Goal: Use online tool/utility

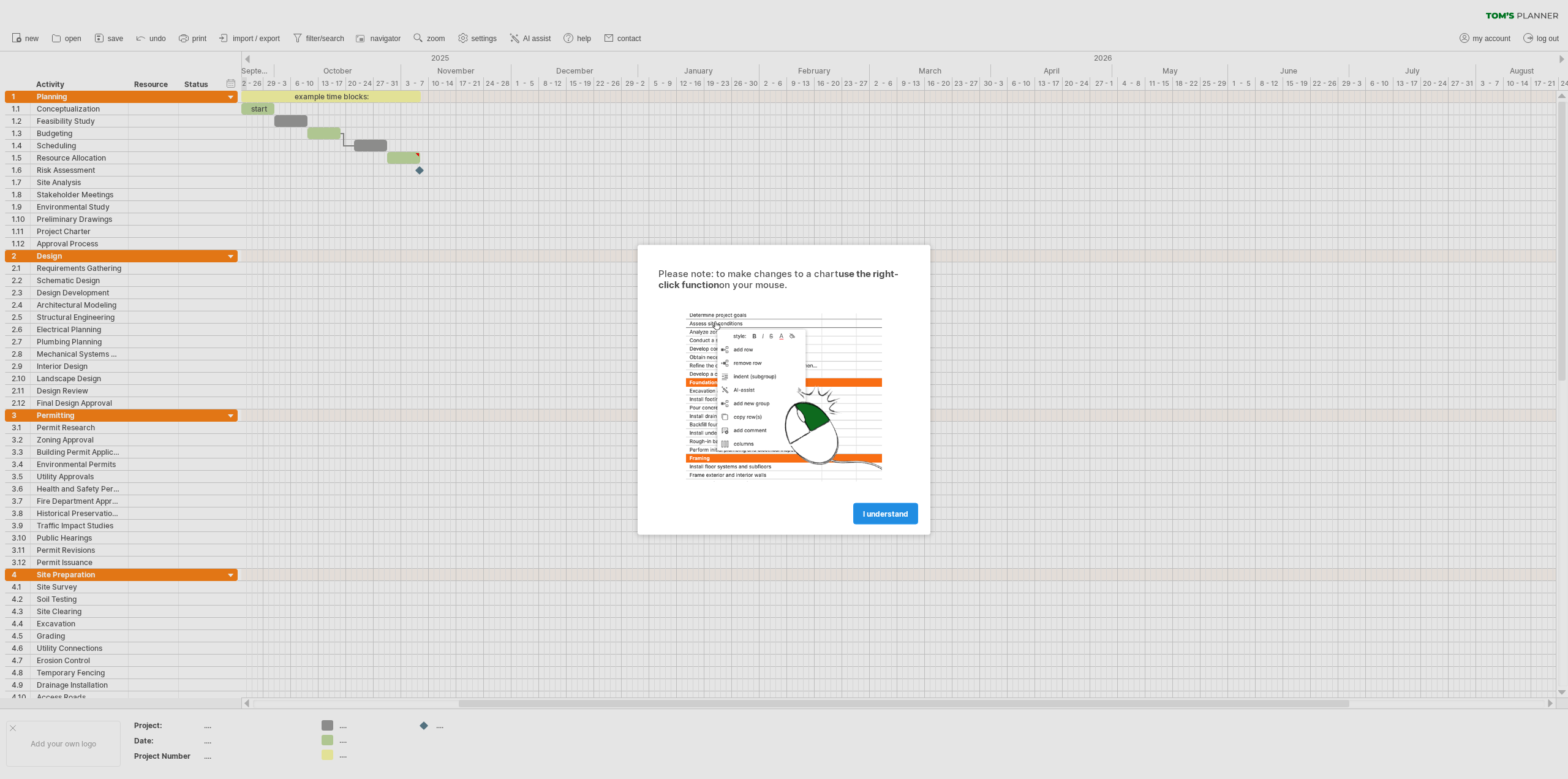
click at [887, 517] on span "I understand" at bounding box center [885, 513] width 45 height 9
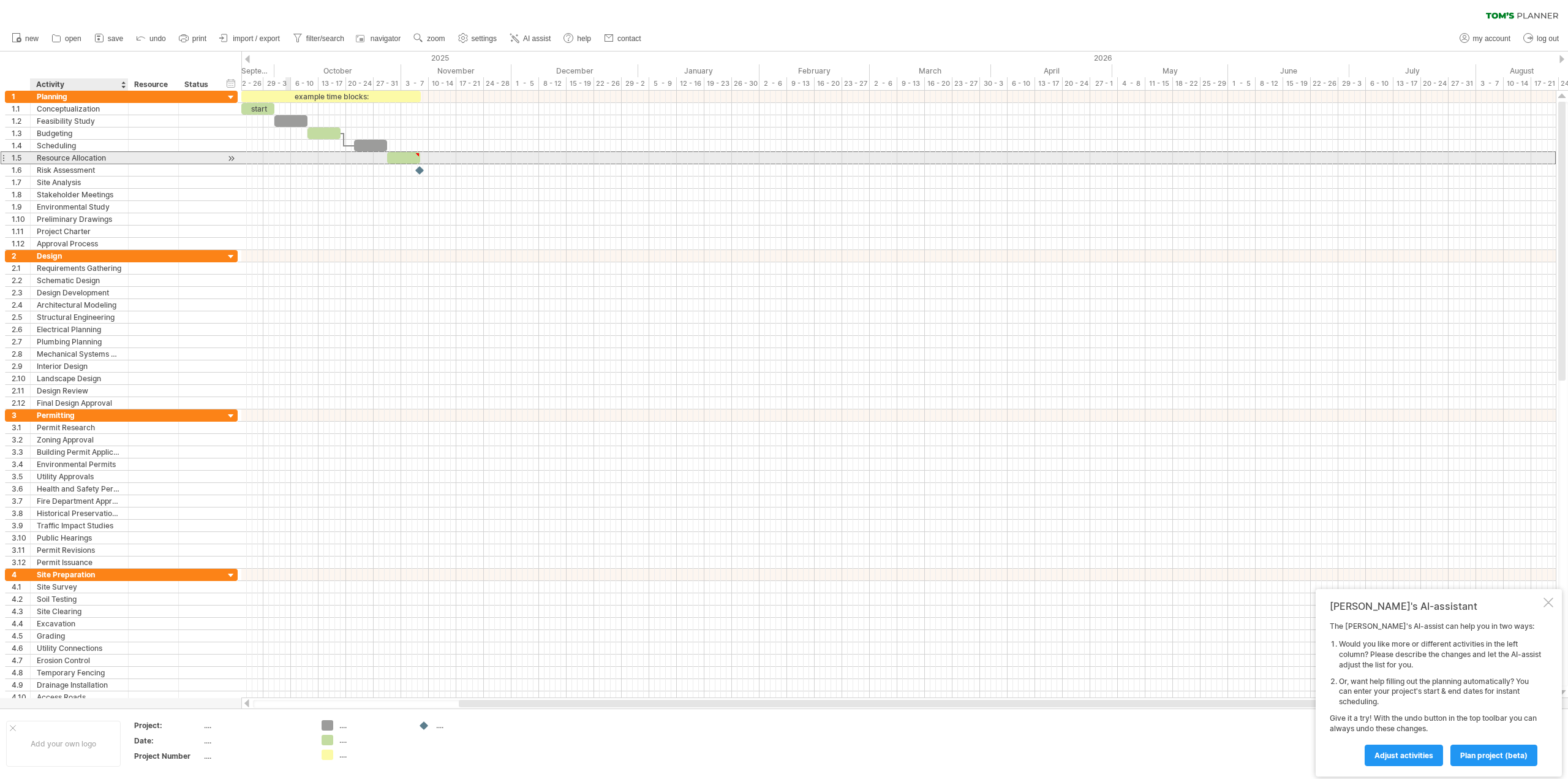
click at [121, 159] on div "Resource Allocation" at bounding box center [79, 158] width 85 height 11
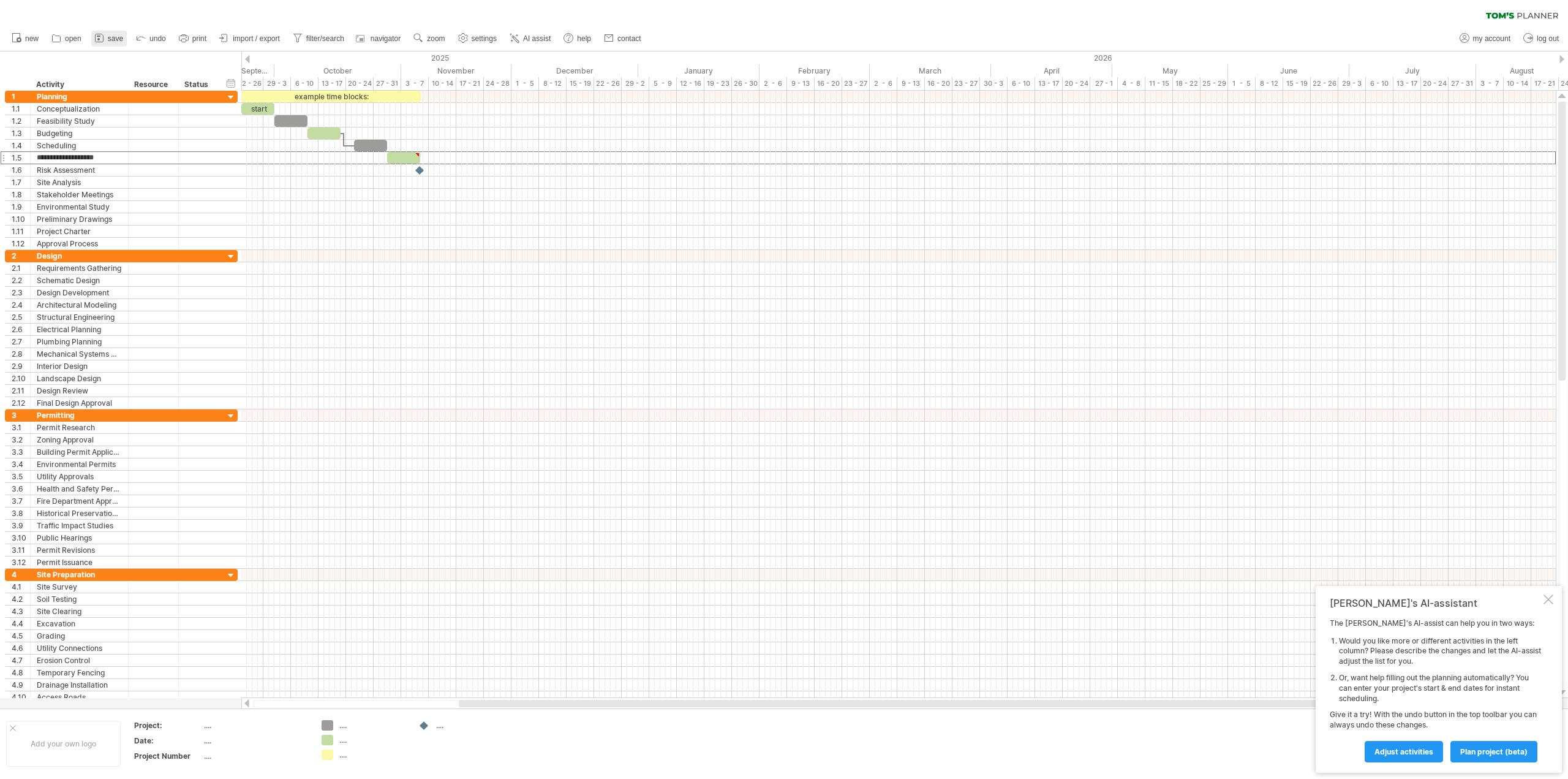
click at [114, 38] on span "save" at bounding box center [115, 38] width 16 height 8
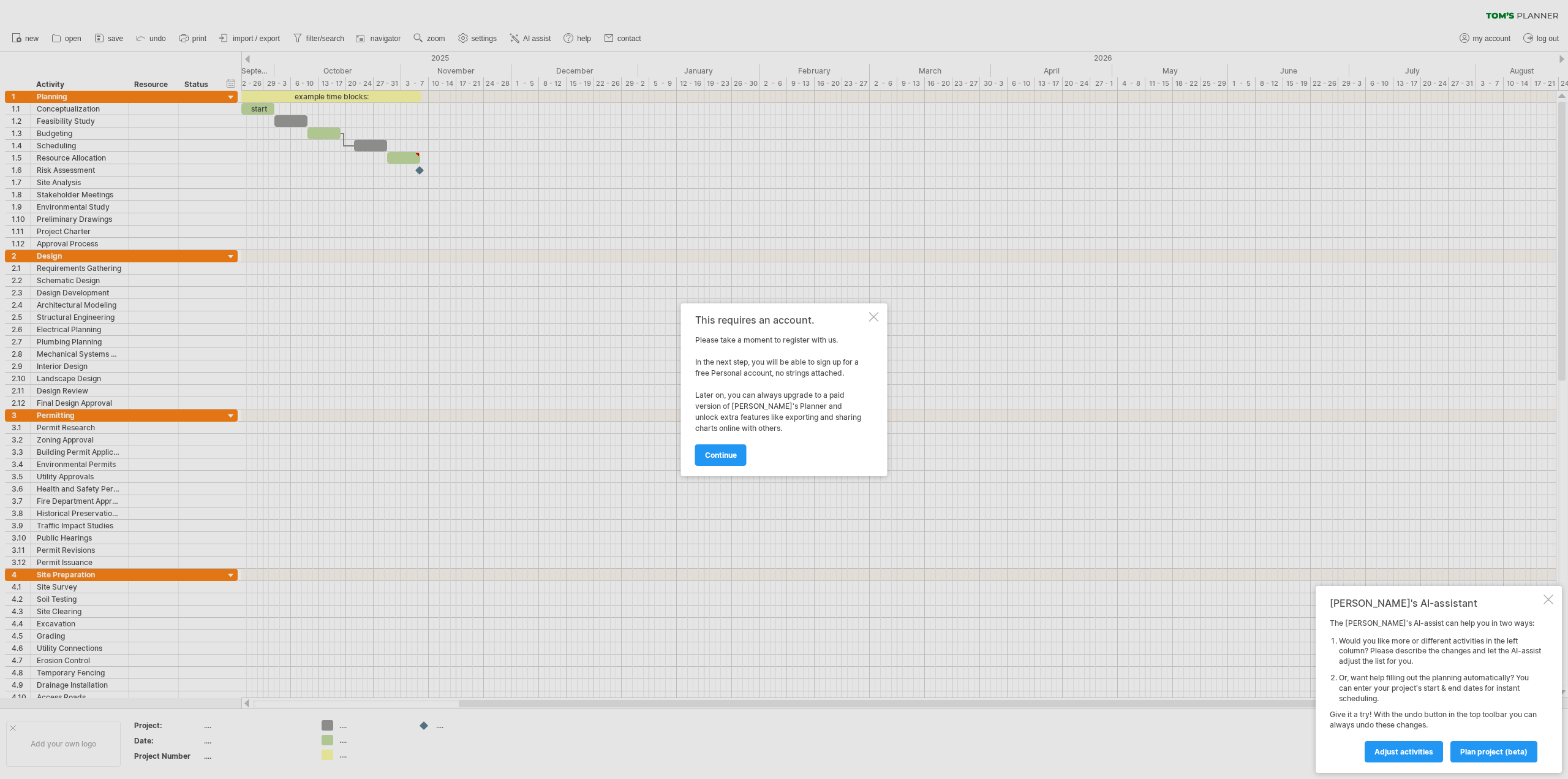
drag, startPoint x: 731, startPoint y: 453, endPoint x: 869, endPoint y: 333, distance: 182.9
click at [862, 347] on div "This requires an account. Please take a moment to register with us. In the next…" at bounding box center [781, 389] width 172 height 150
click at [877, 320] on div at bounding box center [874, 316] width 10 height 10
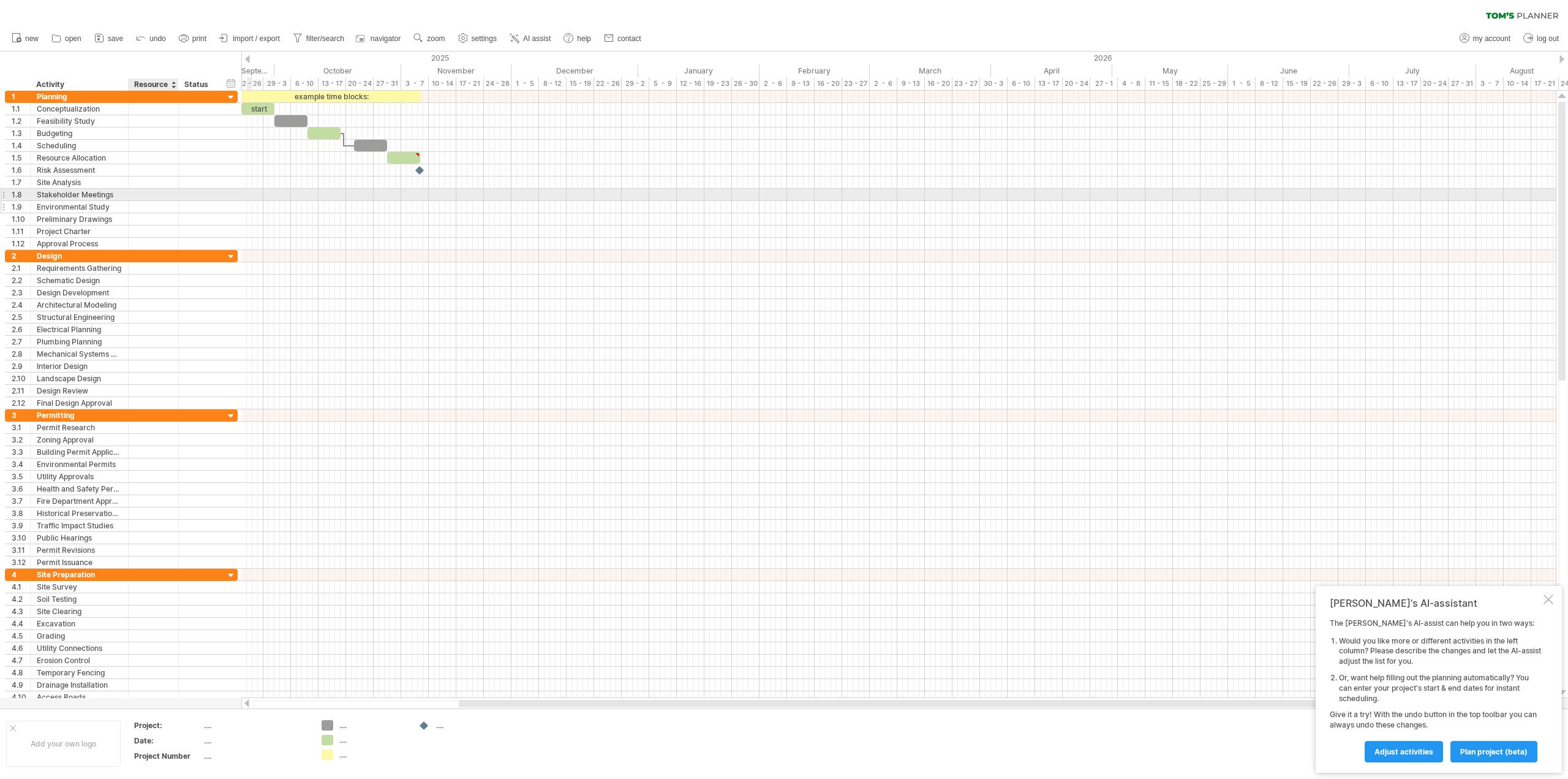
click at [155, 201] on div at bounding box center [154, 207] width 38 height 11
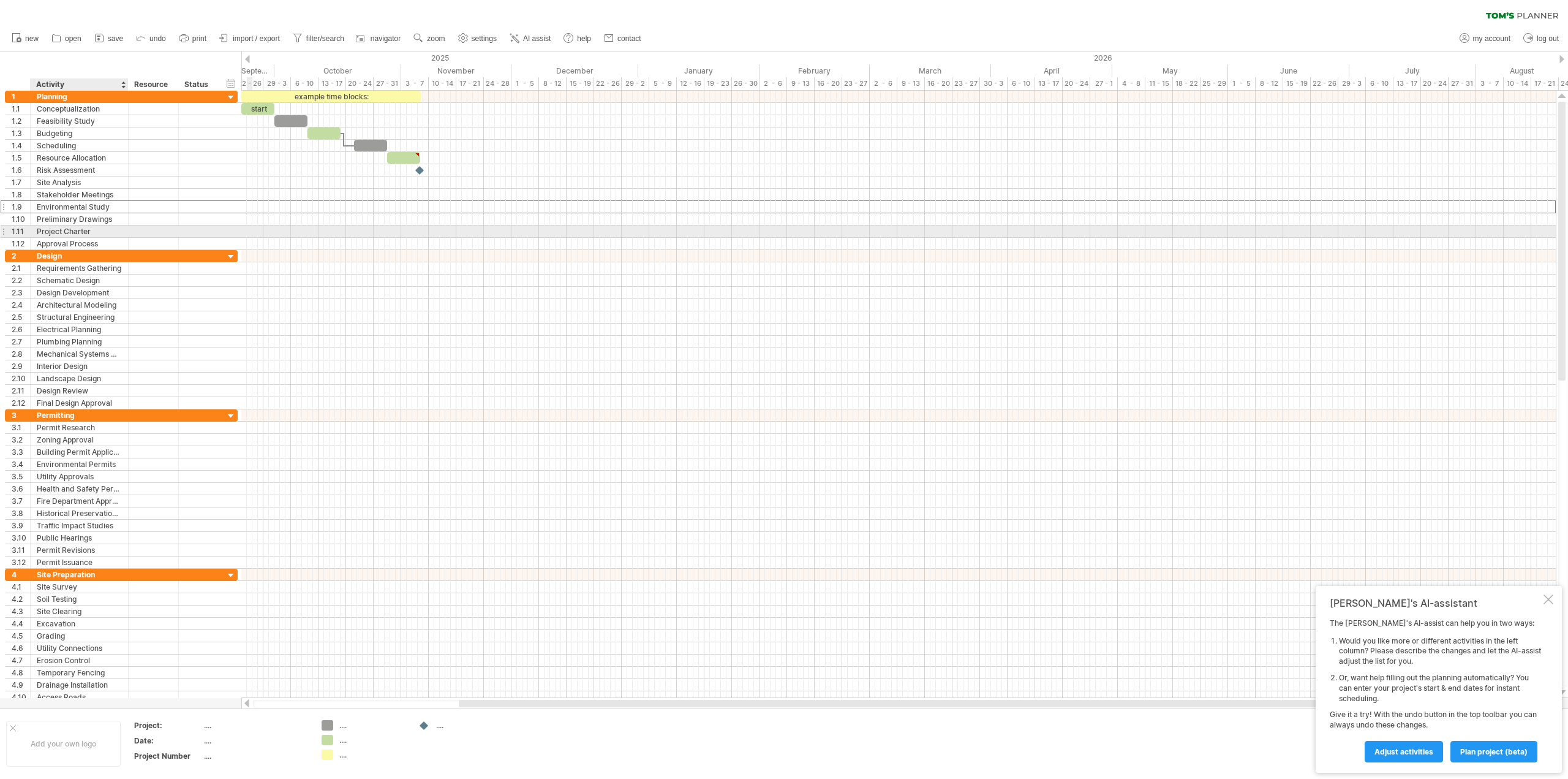
click at [96, 231] on div "Project Charter" at bounding box center [79, 231] width 85 height 11
click at [226, 256] on div at bounding box center [231, 257] width 11 height 11
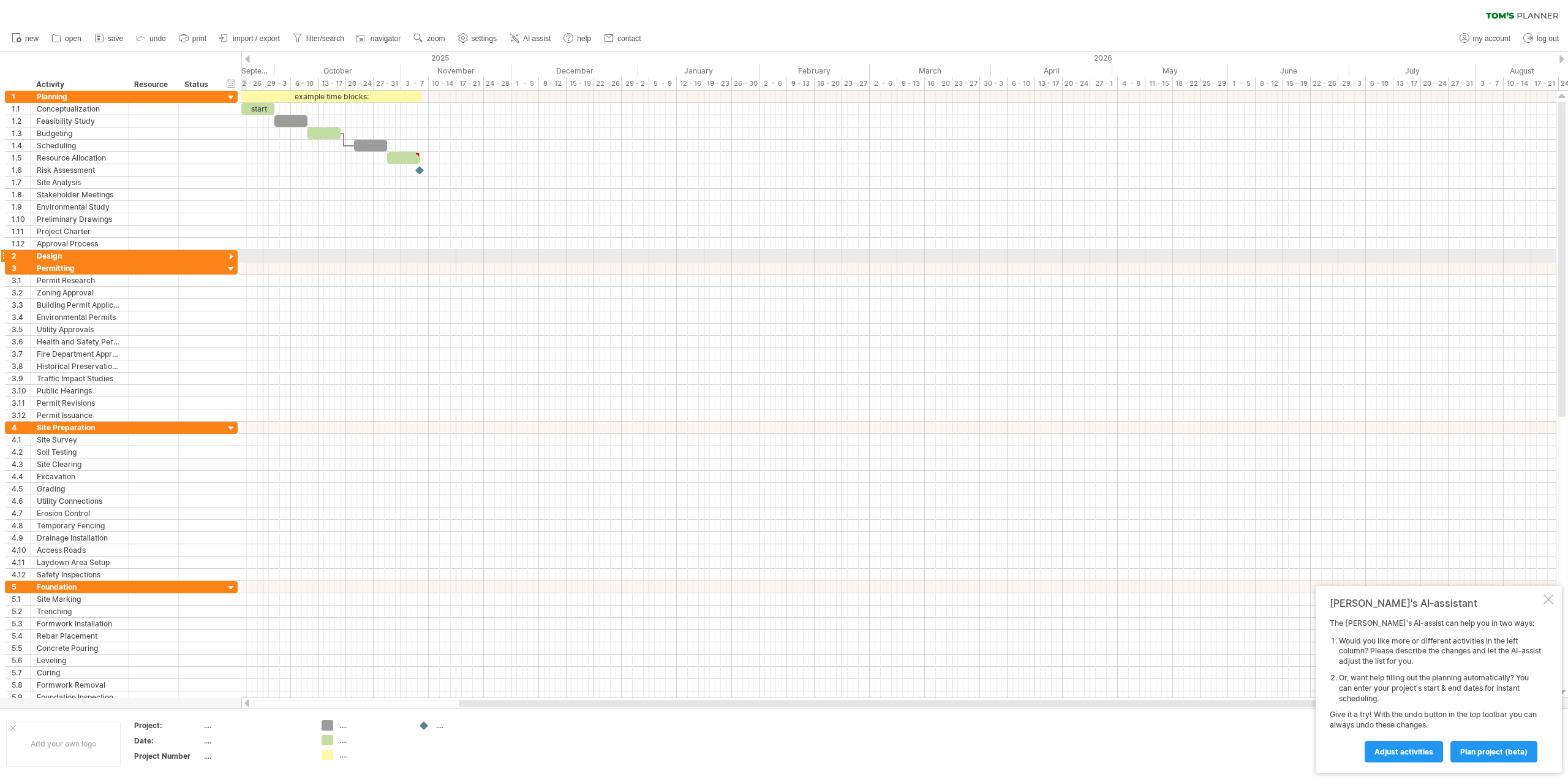
click at [230, 256] on div at bounding box center [231, 257] width 11 height 11
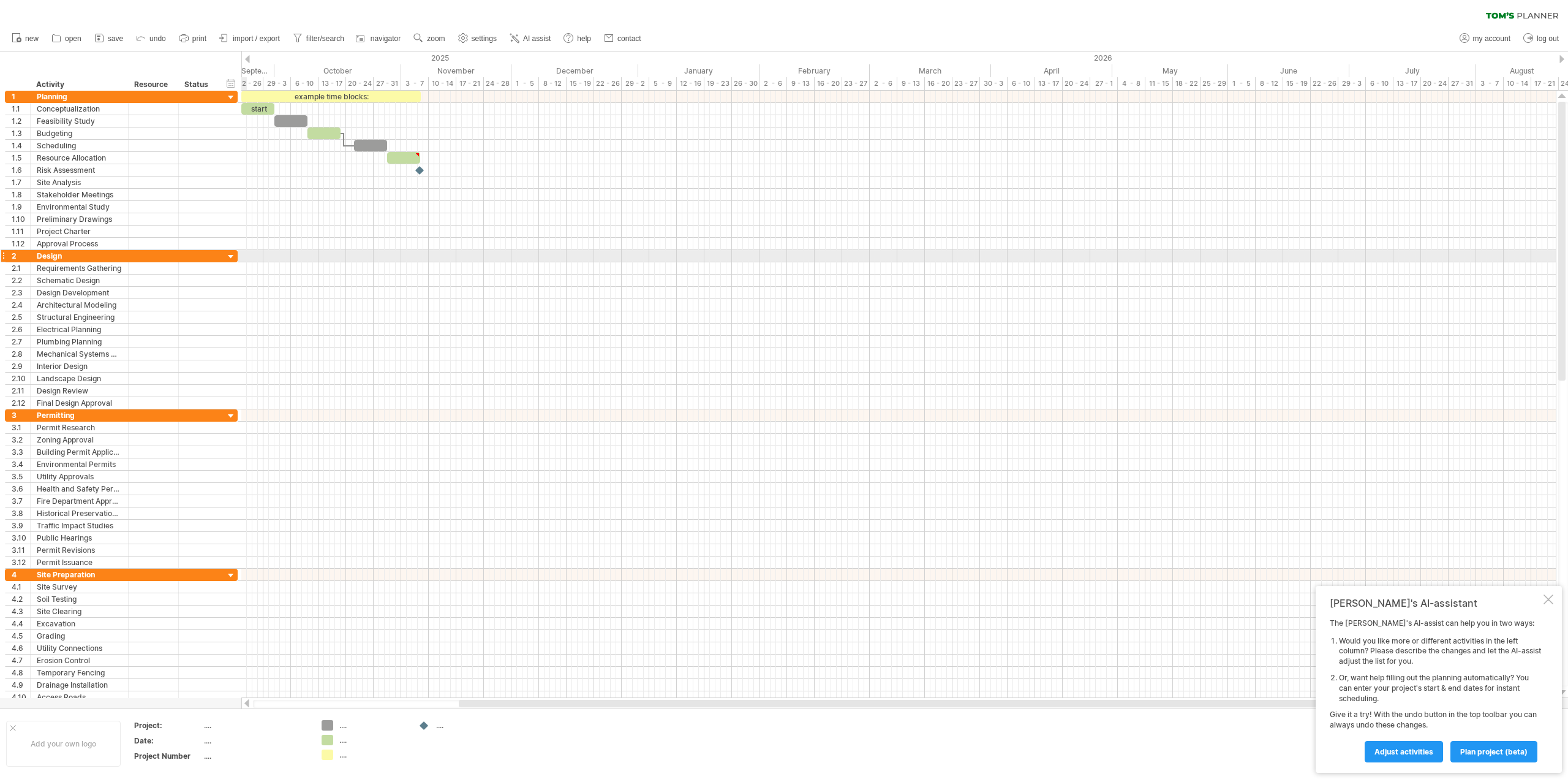
click at [230, 256] on div at bounding box center [231, 257] width 11 height 11
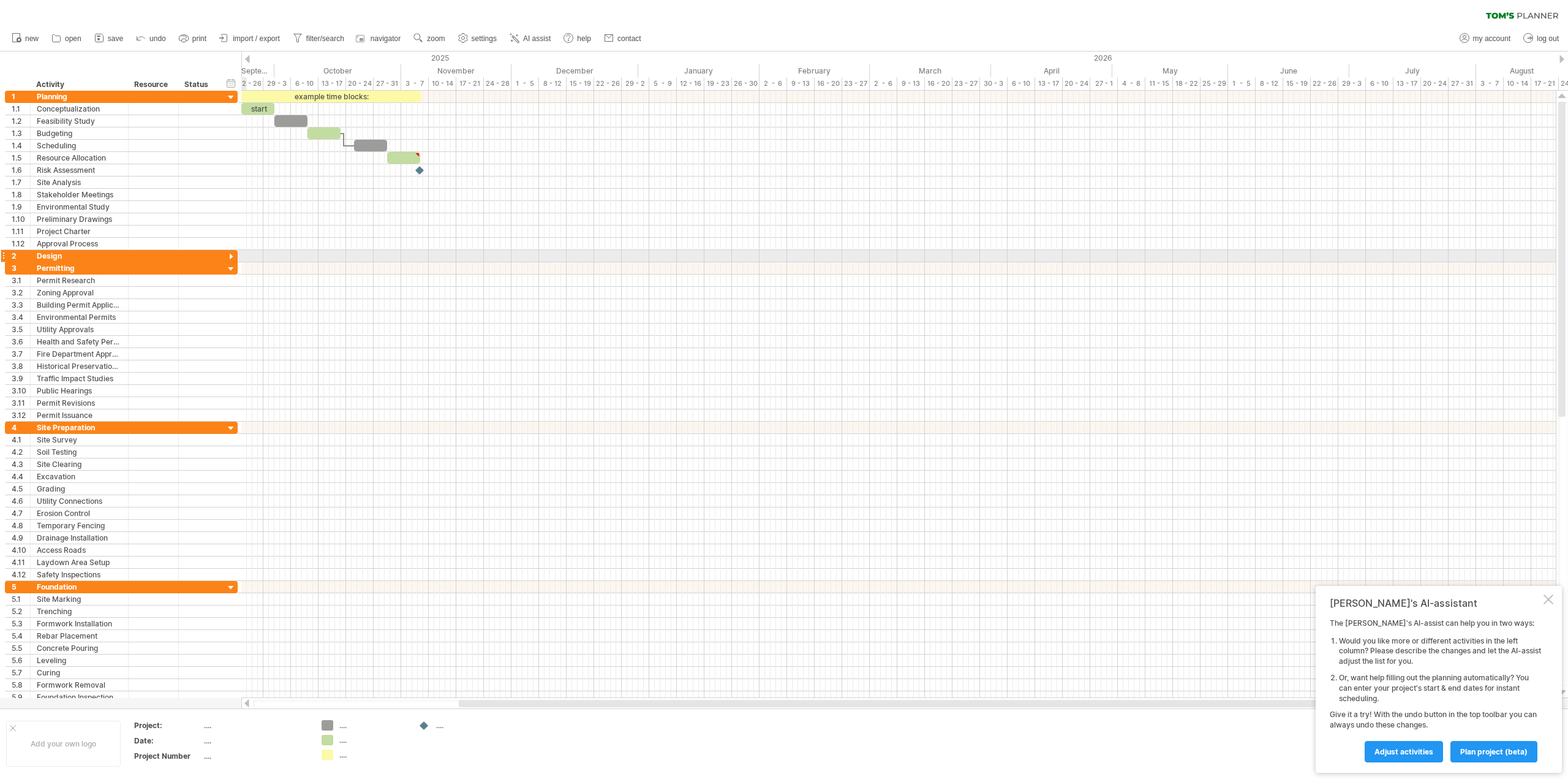
click at [230, 256] on div at bounding box center [231, 257] width 11 height 11
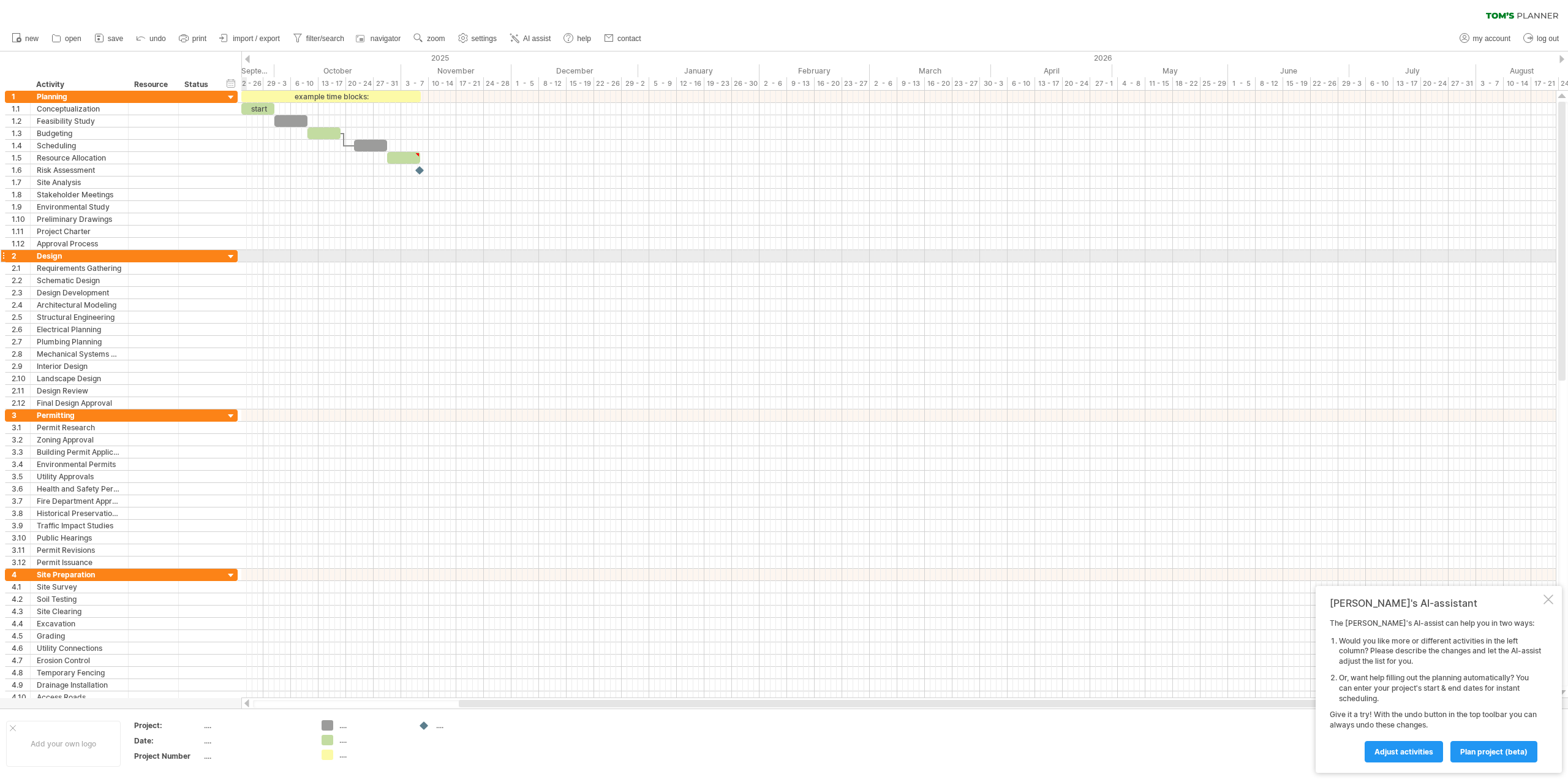
click at [230, 256] on div at bounding box center [231, 257] width 11 height 11
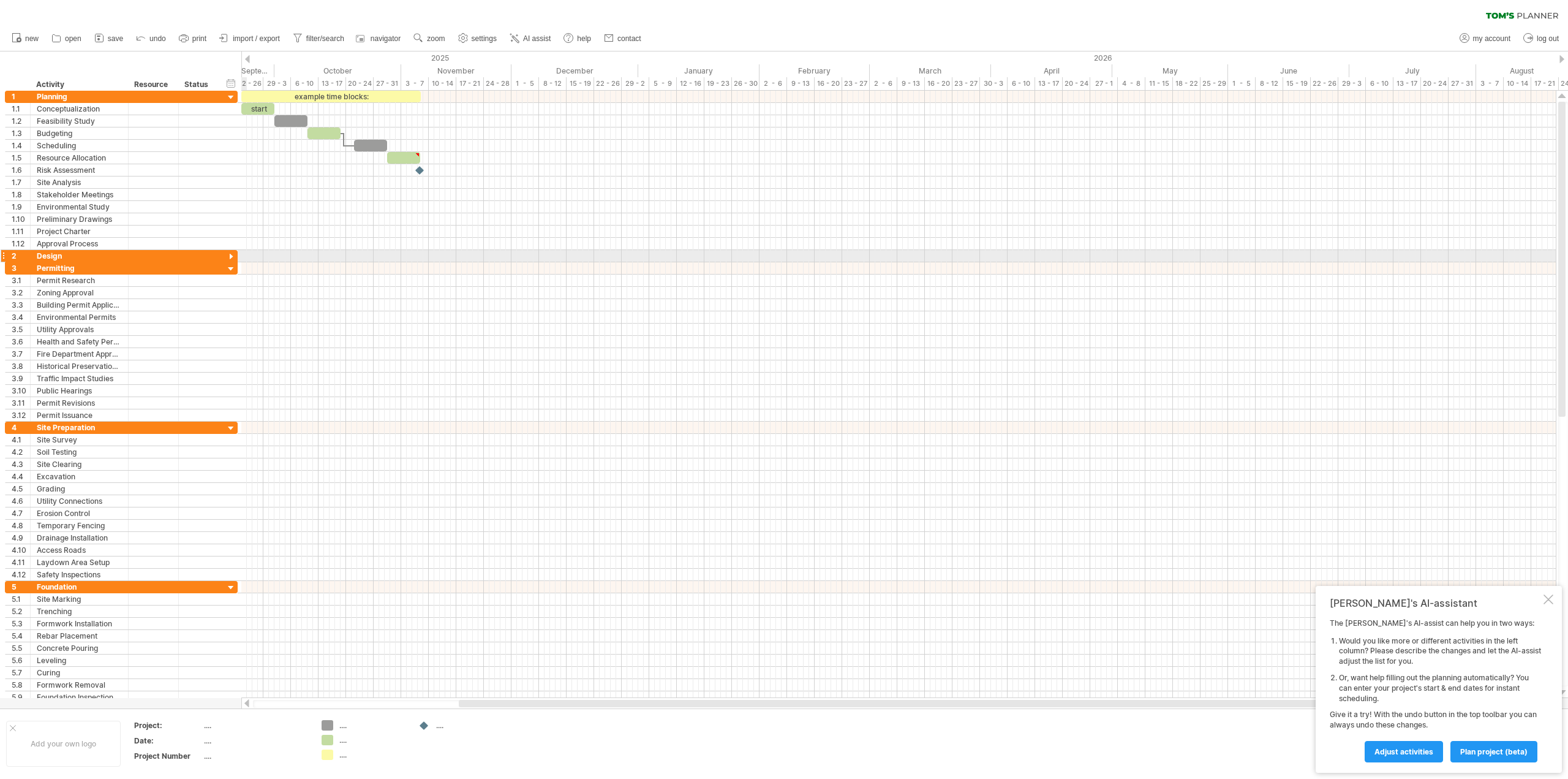
click at [230, 256] on div at bounding box center [231, 257] width 11 height 11
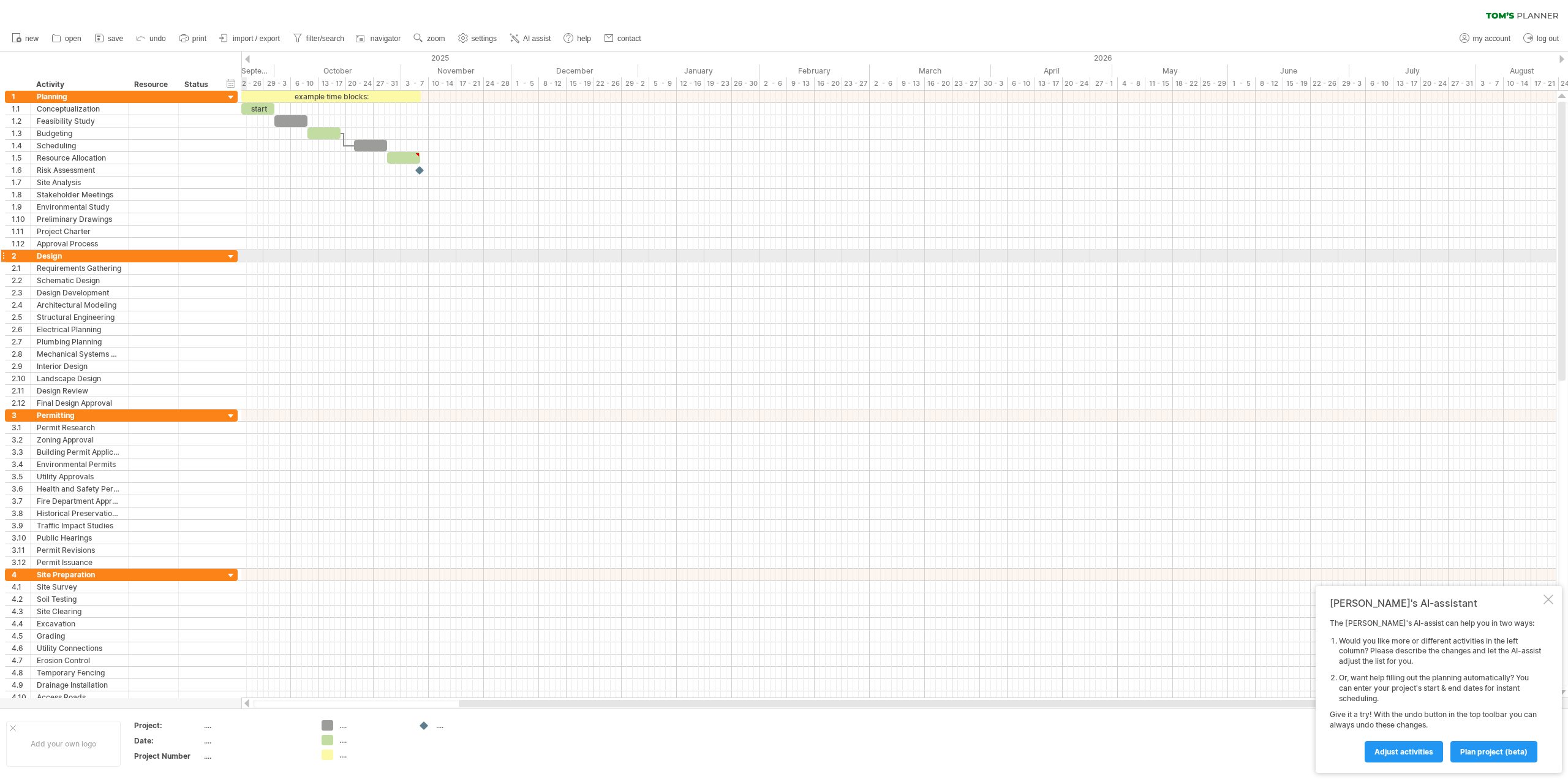
click at [230, 256] on div at bounding box center [231, 257] width 11 height 11
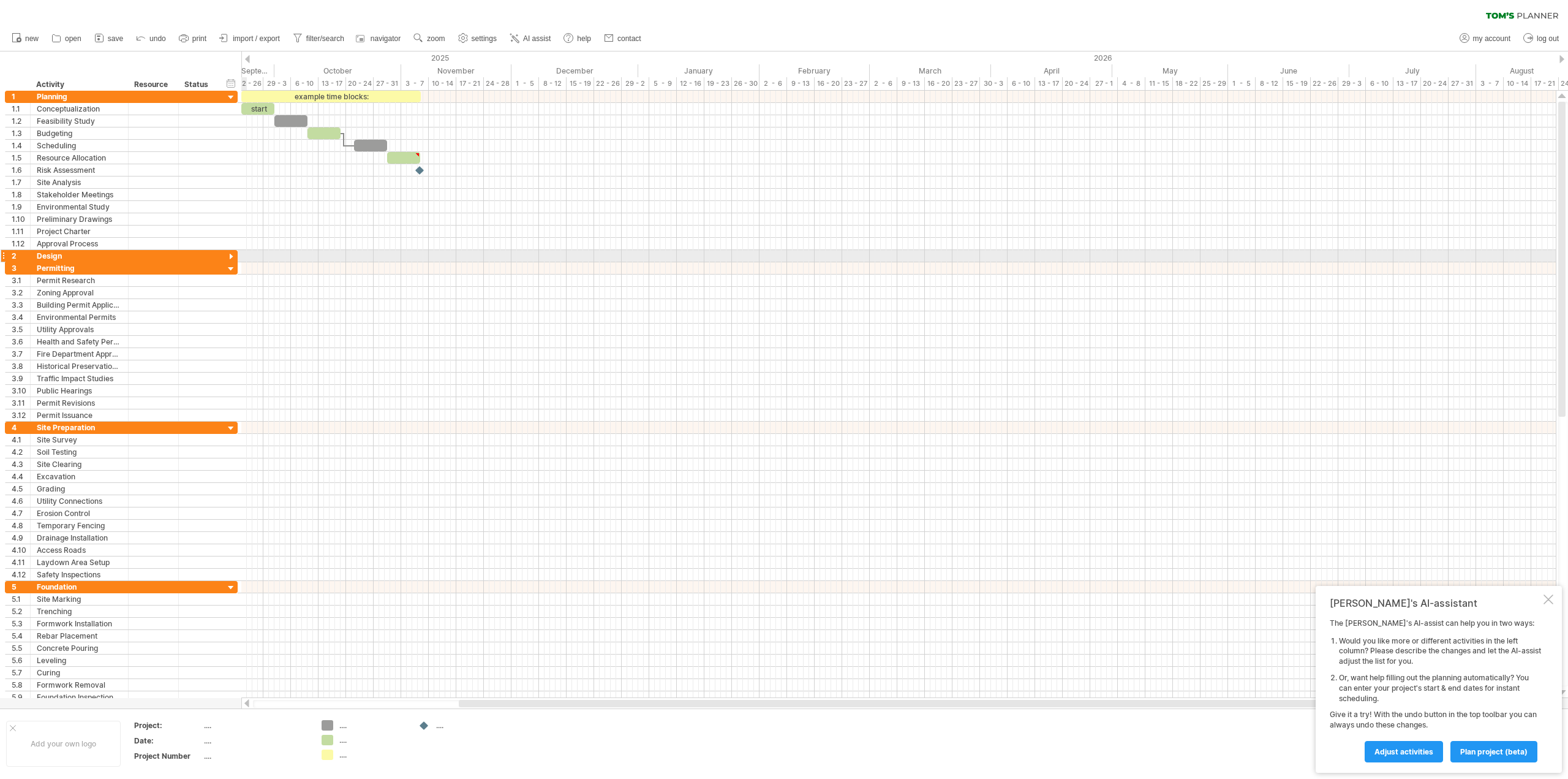
click at [230, 256] on div at bounding box center [231, 257] width 11 height 11
